Goal: Find specific page/section: Find specific page/section

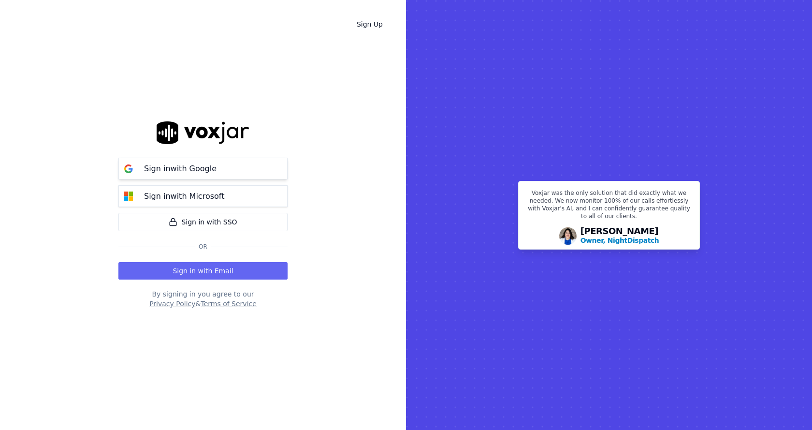
click at [244, 171] on button "Sign in with Google" at bounding box center [202, 169] width 169 height 22
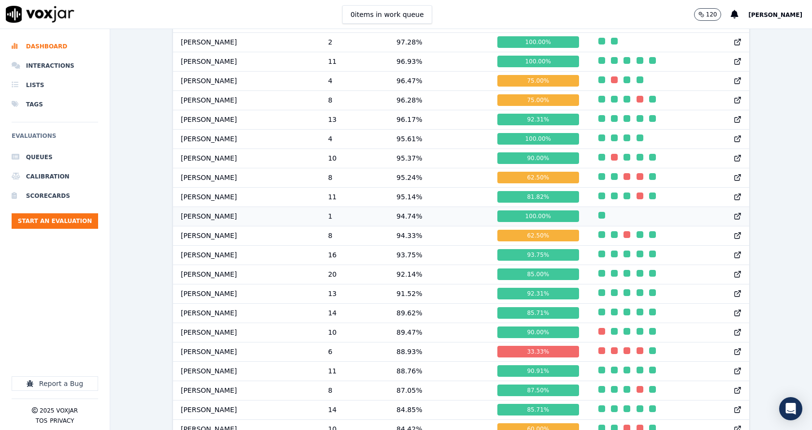
scroll to position [677, 0]
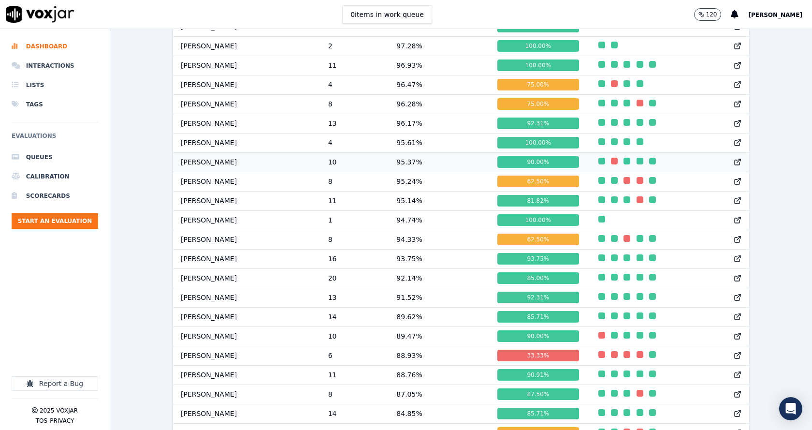
click at [207, 164] on td "[PERSON_NAME]" at bounding box center [246, 161] width 147 height 19
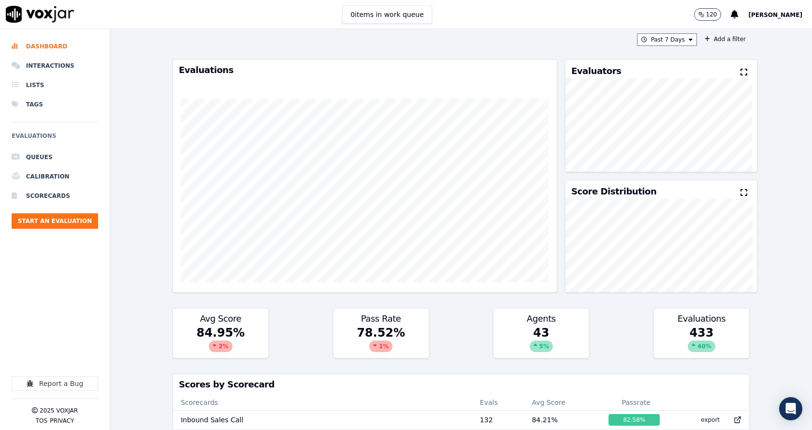
scroll to position [0, 0]
